Goal: Book appointment/travel/reservation

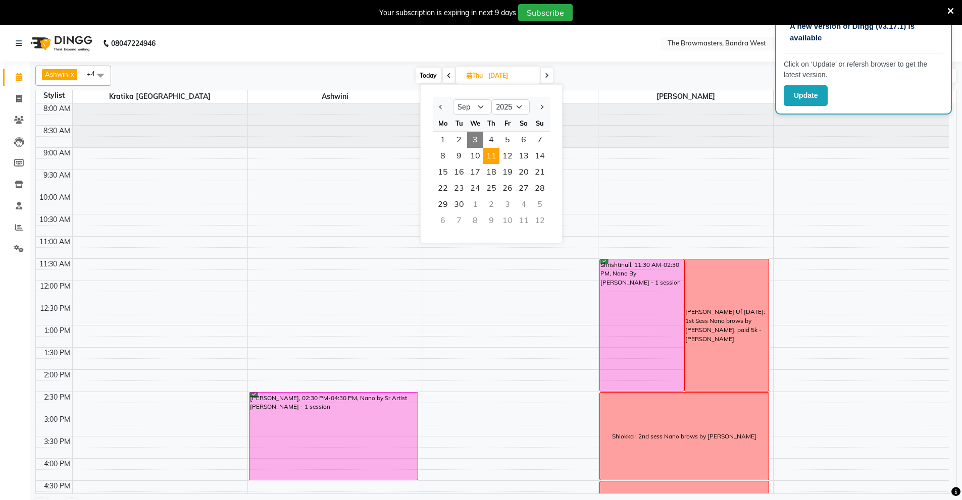
select select "9"
select select "2025"
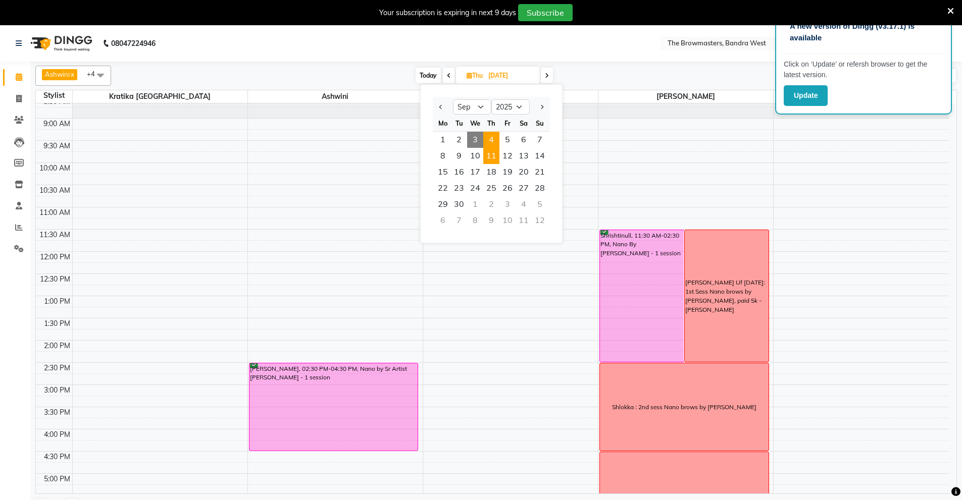
click at [492, 141] on span "4" at bounding box center [491, 140] width 16 height 16
type input "[DATE]"
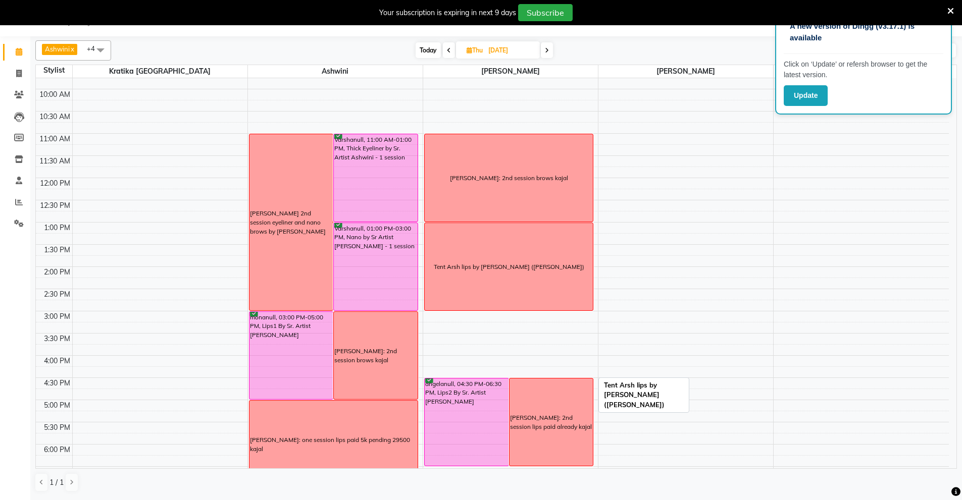
scroll to position [77, 0]
click at [498, 48] on input "[DATE]" at bounding box center [510, 50] width 50 height 15
select select "9"
select select "2025"
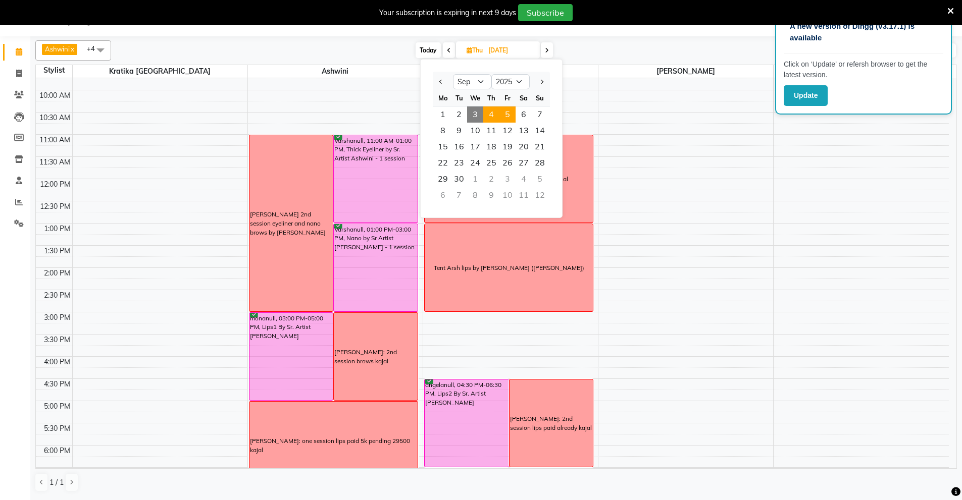
click at [506, 114] on span "5" at bounding box center [507, 115] width 16 height 16
type input "[DATE]"
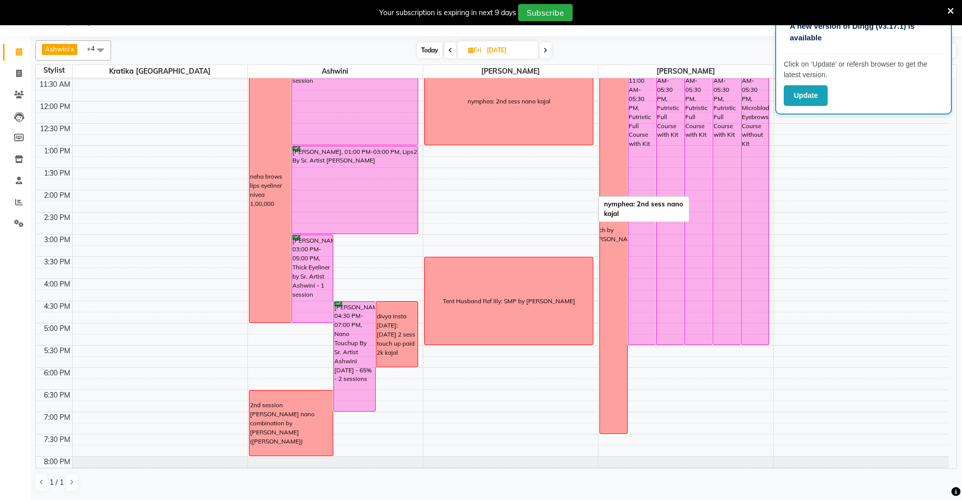
scroll to position [155, 0]
click at [496, 46] on input "[DATE]" at bounding box center [509, 50] width 50 height 15
select select "9"
select select "2025"
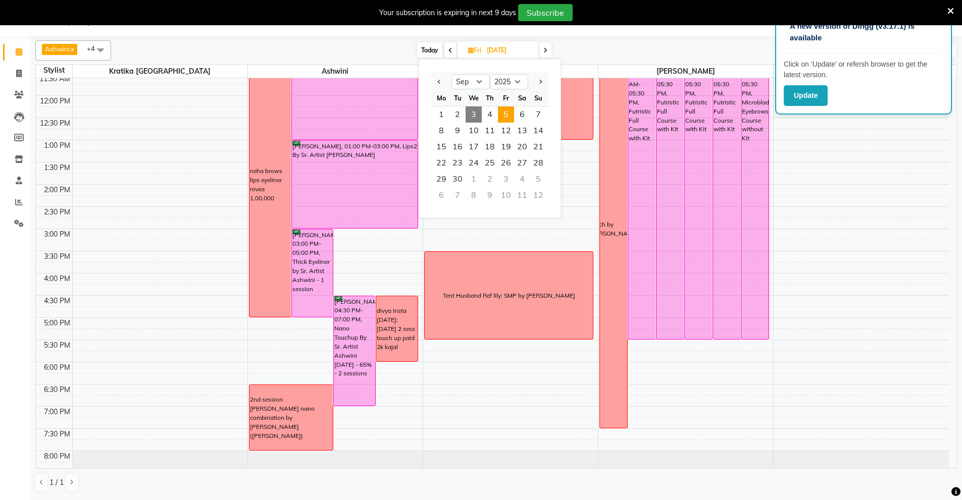
scroll to position [161, 0]
click at [497, 119] on span "4" at bounding box center [490, 115] width 16 height 16
type input "[DATE]"
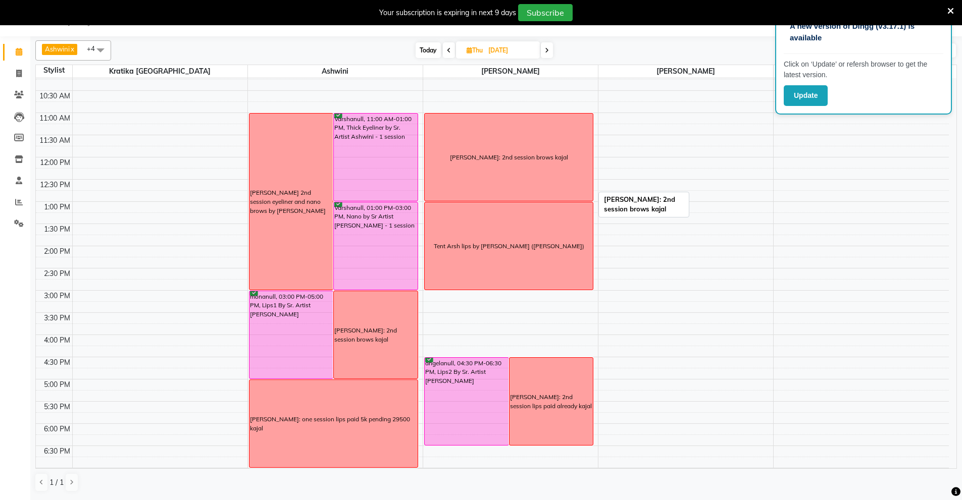
scroll to position [98, 0]
click at [517, 48] on input "[DATE]" at bounding box center [510, 50] width 50 height 15
select select "9"
select select "2025"
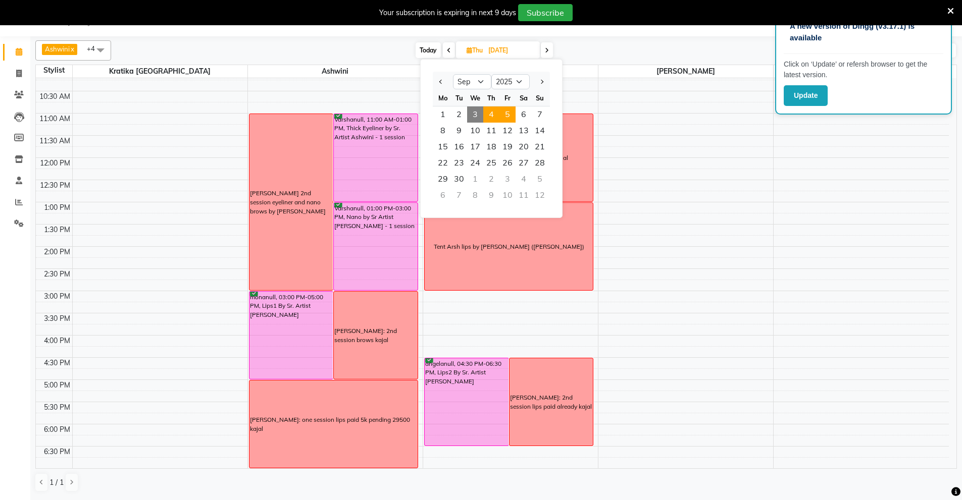
click at [510, 112] on span "5" at bounding box center [507, 115] width 16 height 16
type input "[DATE]"
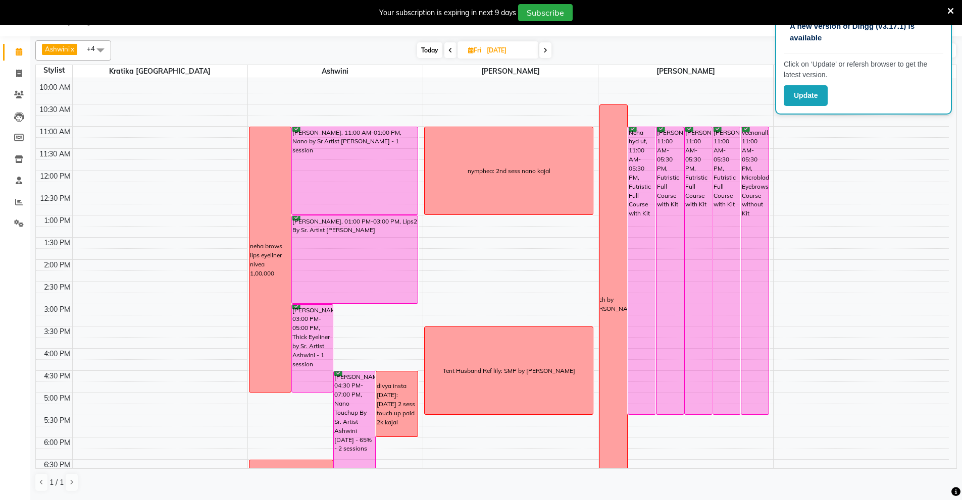
scroll to position [107, 0]
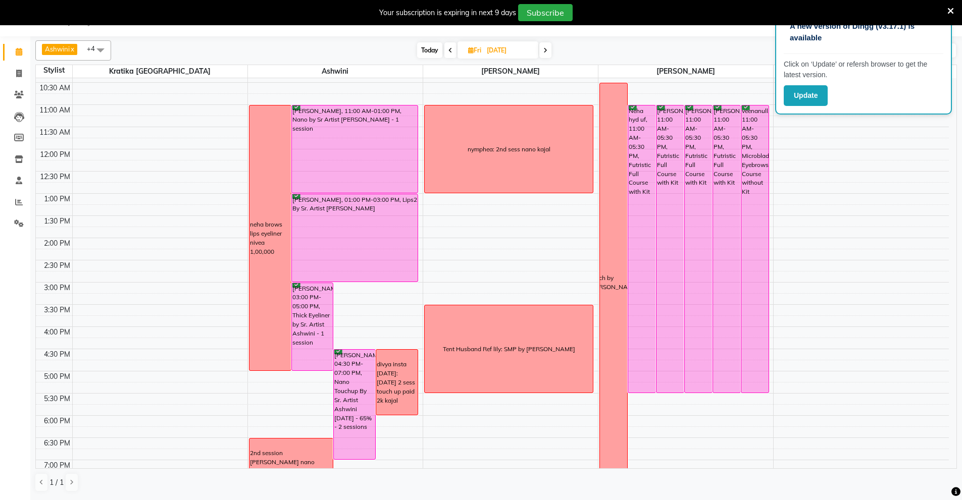
click at [499, 46] on input "[DATE]" at bounding box center [509, 50] width 50 height 15
select select "9"
select select "2025"
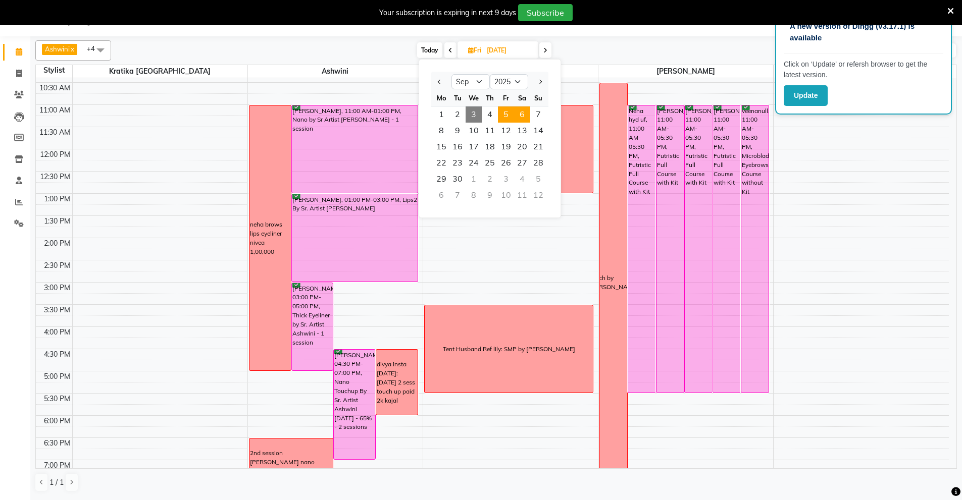
click at [520, 115] on span "6" at bounding box center [522, 115] width 16 height 16
type input "[DATE]"
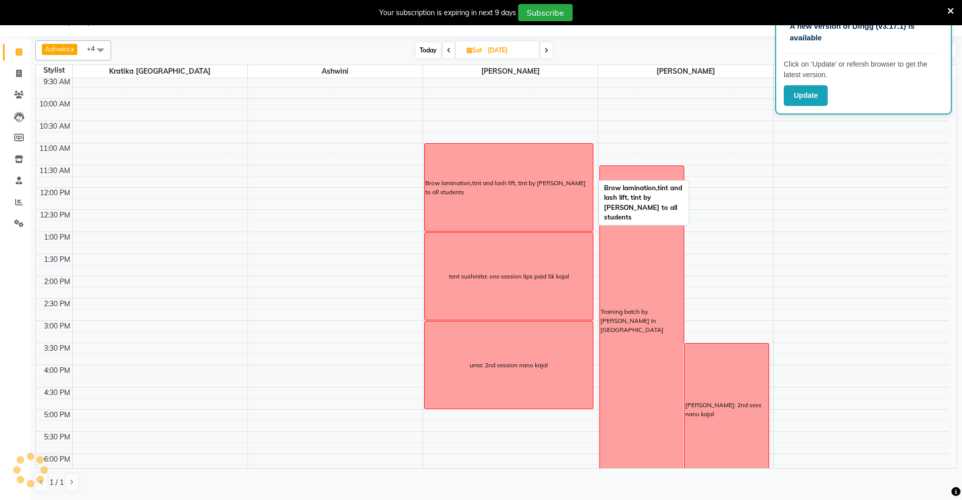
scroll to position [88, 0]
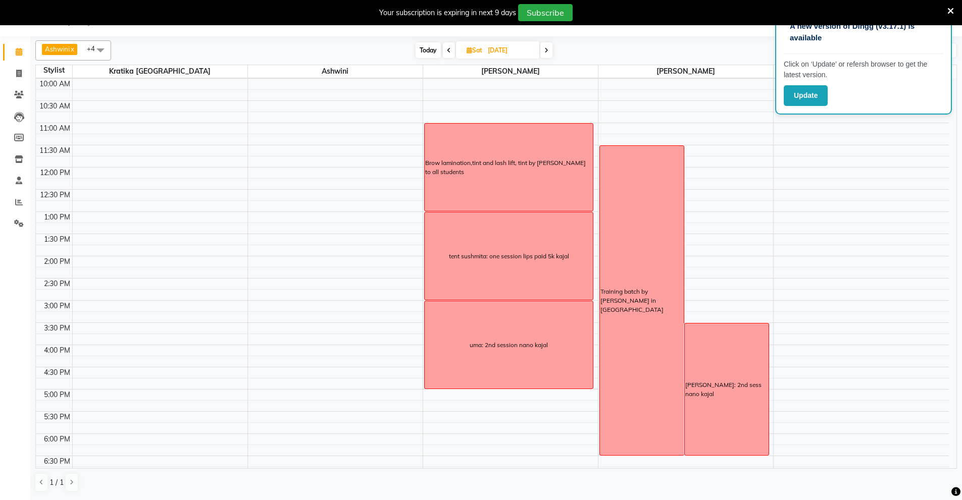
click at [501, 45] on input "[DATE]" at bounding box center [510, 50] width 50 height 15
select select "9"
select select "2025"
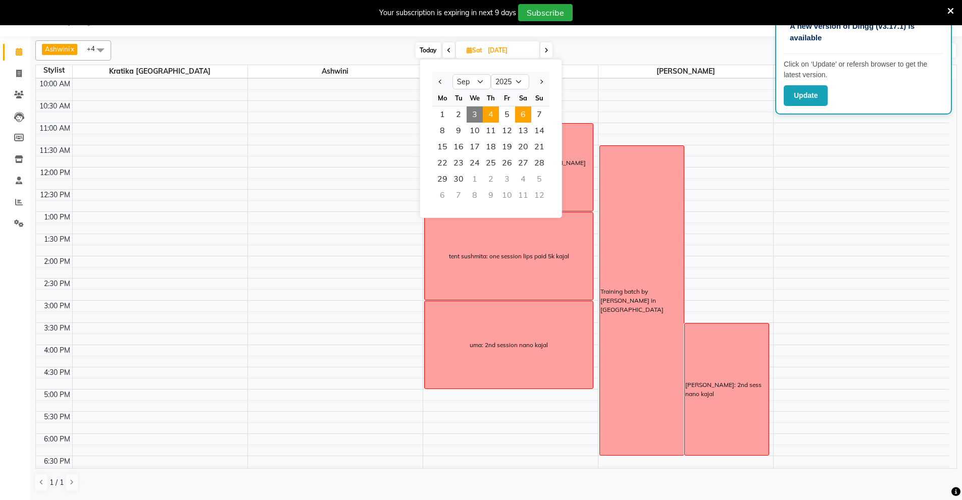
click at [492, 115] on span "4" at bounding box center [491, 115] width 16 height 16
type input "[DATE]"
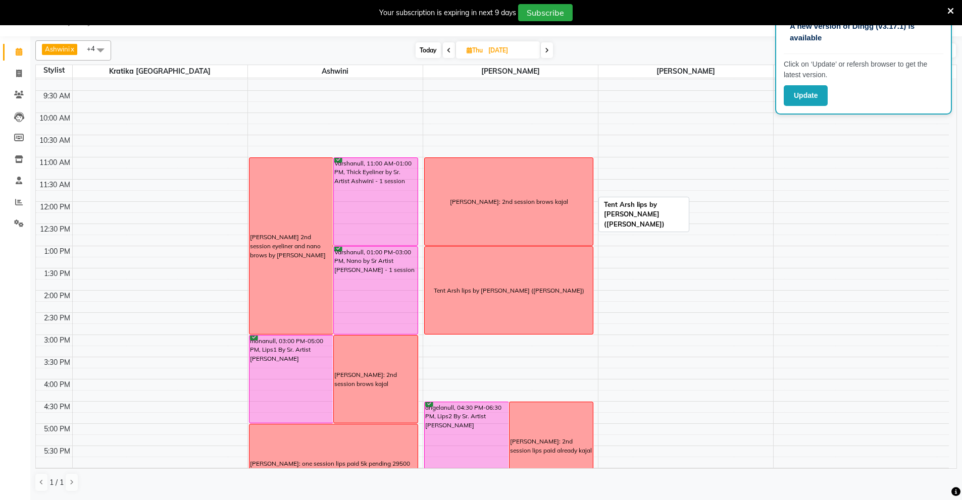
scroll to position [53, 0]
click at [493, 52] on input "[DATE]" at bounding box center [510, 50] width 50 height 15
select select "9"
select select "2025"
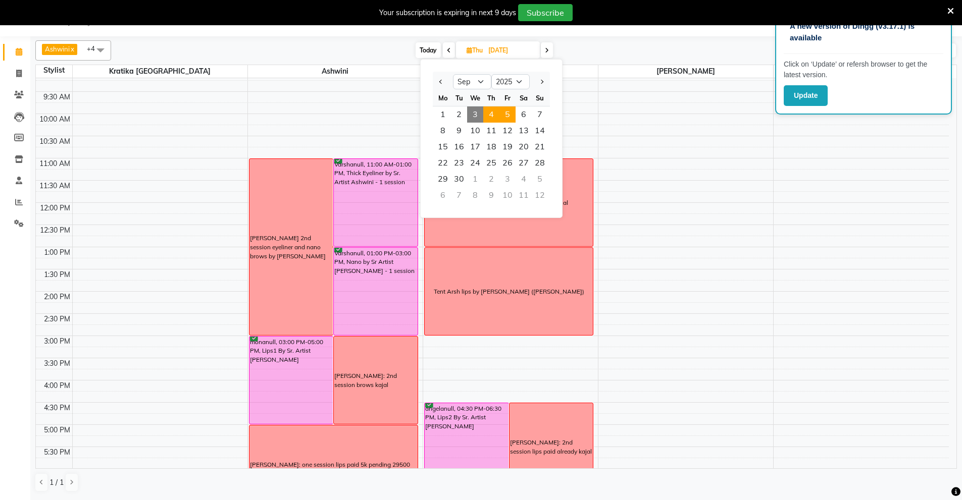
click at [507, 114] on span "5" at bounding box center [507, 115] width 16 height 16
type input "[DATE]"
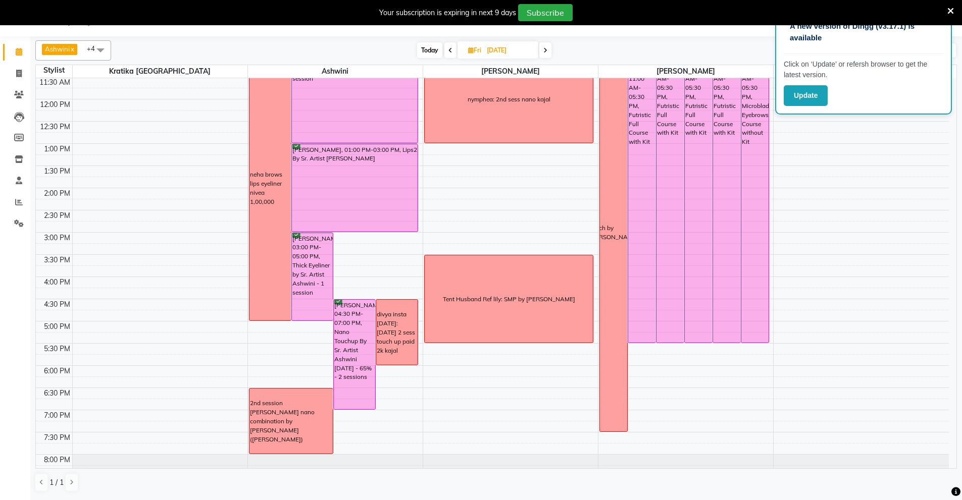
scroll to position [156, 0]
